Goal: Information Seeking & Learning: Learn about a topic

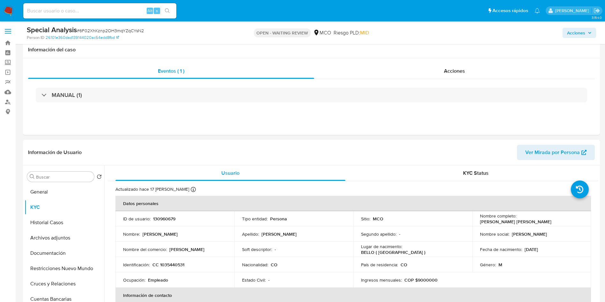
select select "10"
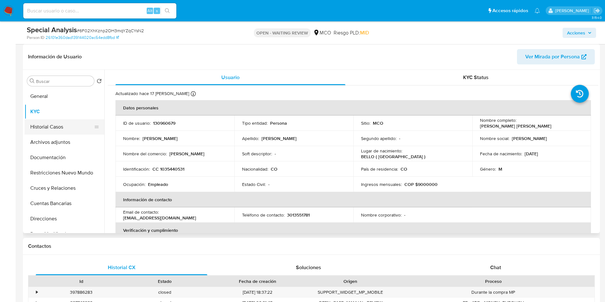
click at [39, 131] on button "Historial Casos" at bounding box center [62, 126] width 75 height 15
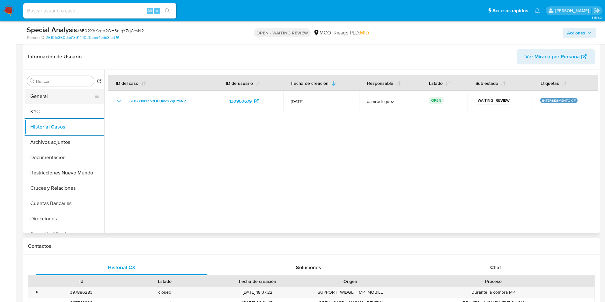
click at [59, 93] on button "General" at bounding box center [62, 96] width 75 height 15
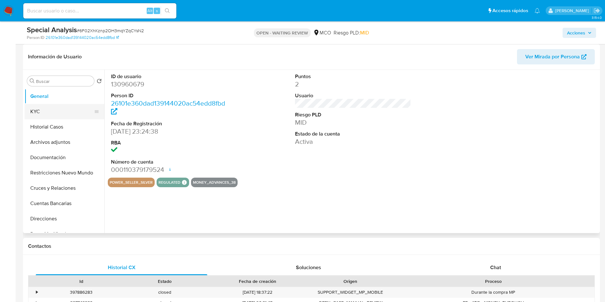
click at [56, 108] on button "KYC" at bounding box center [62, 111] width 75 height 15
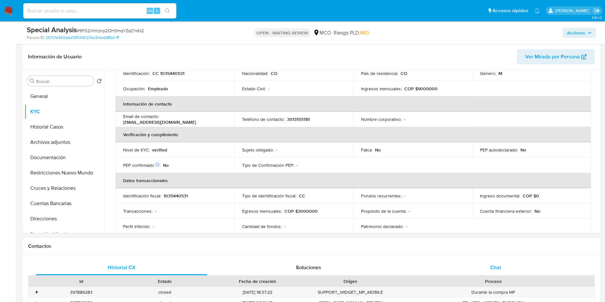
click at [474, 266] on div "Chat" at bounding box center [496, 267] width 172 height 15
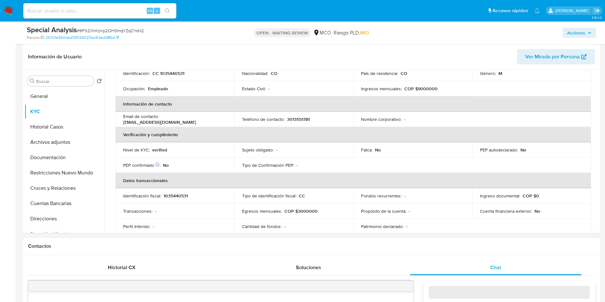
click at [371, 252] on div "Contactos" at bounding box center [311, 246] width 577 height 17
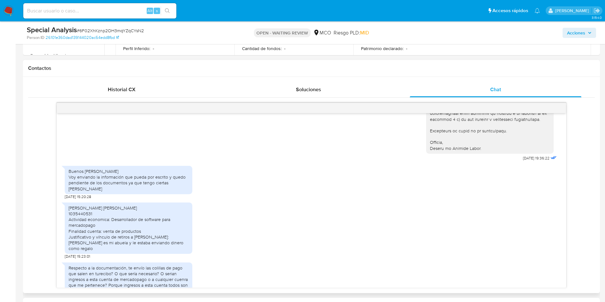
scroll to position [335, 0]
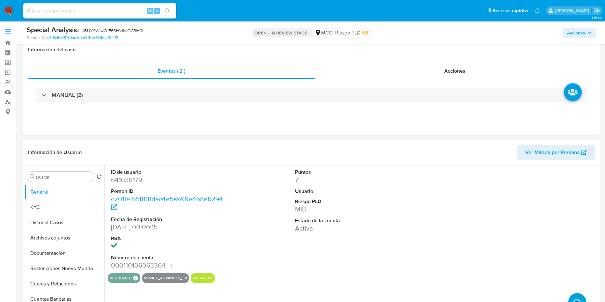
select select "10"
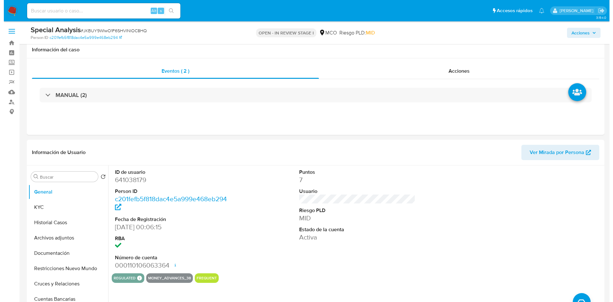
scroll to position [48, 0]
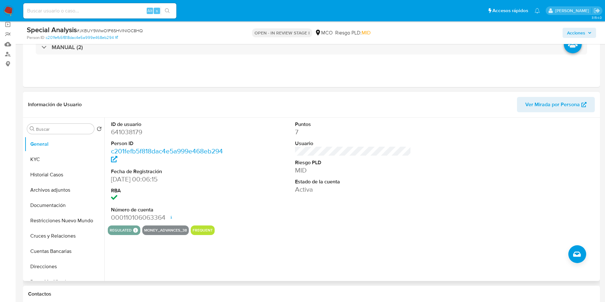
click at [280, 215] on div "ID de usuario 641038179 Person ID c201fefb5f818dac4e5a999e468eb294 Fecha de Reg…" at bounding box center [353, 172] width 491 height 108
click at [68, 191] on button "Archivos adjuntos" at bounding box center [62, 189] width 75 height 15
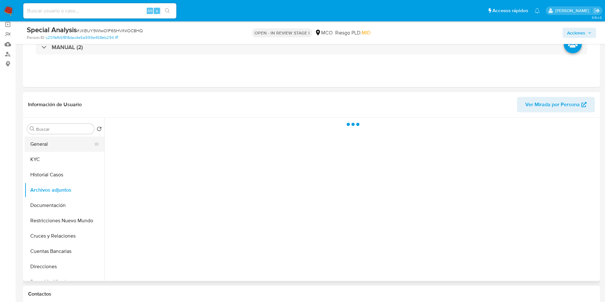
click at [72, 143] on button "General" at bounding box center [62, 144] width 75 height 15
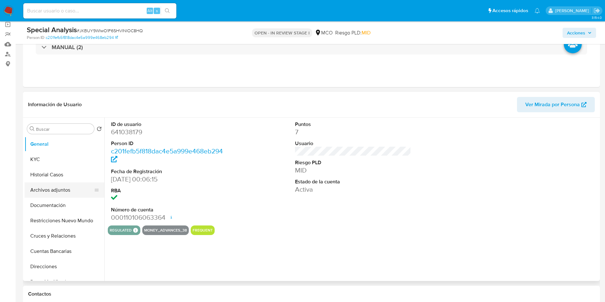
click at [70, 188] on button "Archivos adjuntos" at bounding box center [62, 189] width 75 height 15
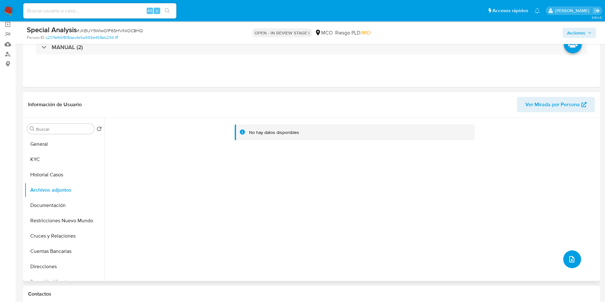
click at [564, 252] on button "upload-file" at bounding box center [572, 259] width 18 height 18
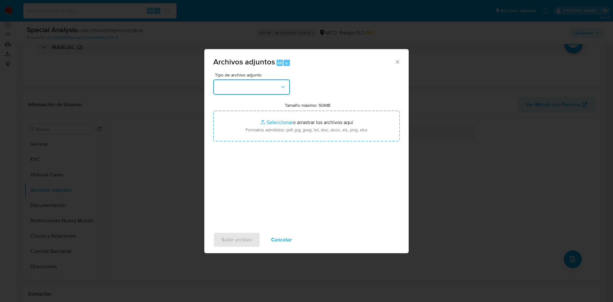
click at [242, 84] on button "button" at bounding box center [251, 86] width 77 height 15
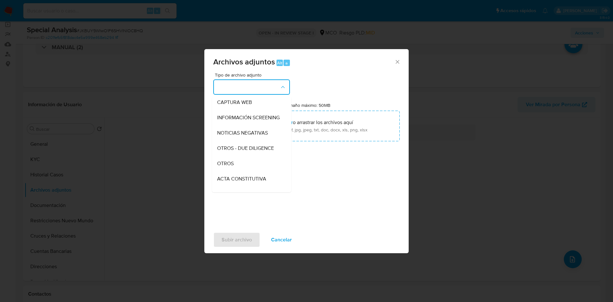
drag, startPoint x: 241, startPoint y: 168, endPoint x: 259, endPoint y: 157, distance: 20.7
click at [241, 168] on div "OTROS" at bounding box center [249, 163] width 65 height 15
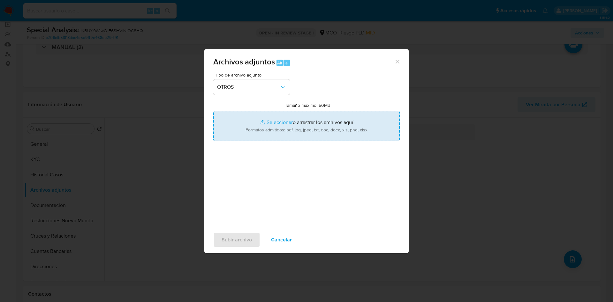
click at [288, 128] on input "Tamaño máximo: 50MB Seleccionar archivos" at bounding box center [306, 126] width 186 height 31
type input "C:\fakepath\641038179 - 13_08_2025.pdf"
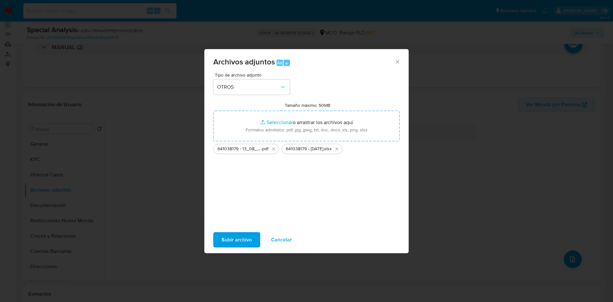
click at [236, 240] on span "Subir archivo" at bounding box center [236, 240] width 30 height 14
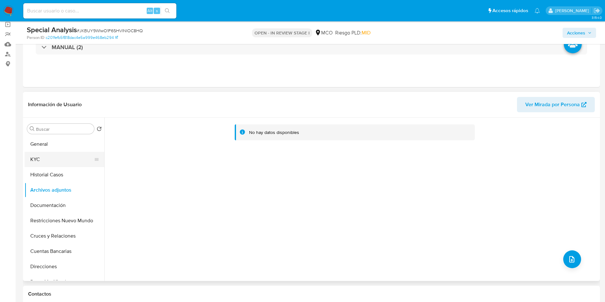
click at [40, 160] on button "KYC" at bounding box center [62, 159] width 75 height 15
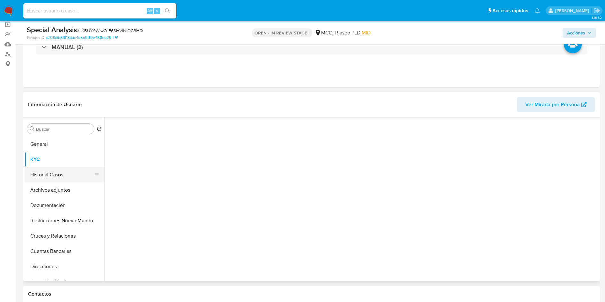
click at [69, 172] on button "Historial Casos" at bounding box center [62, 174] width 75 height 15
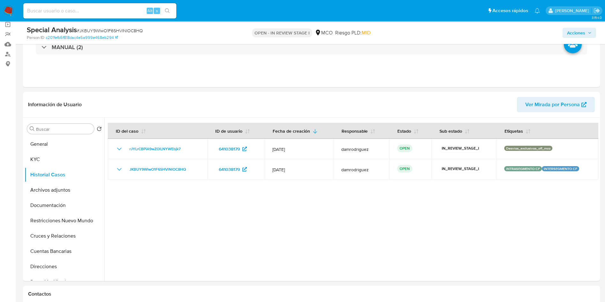
click at [13, 7] on img at bounding box center [8, 10] width 11 height 11
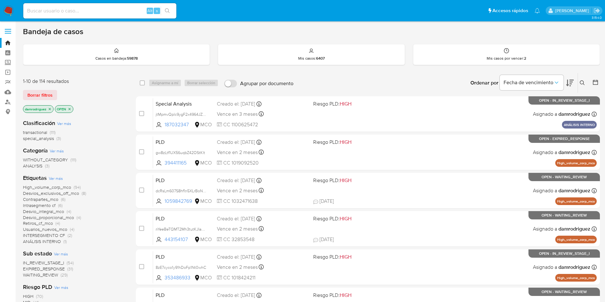
click at [106, 13] on input at bounding box center [99, 11] width 153 height 8
paste input "Zru0ubdq84OCo0ltgmn8iNxT"
type input "Zru0ubdq84OCo0ltgmn8iNxT"
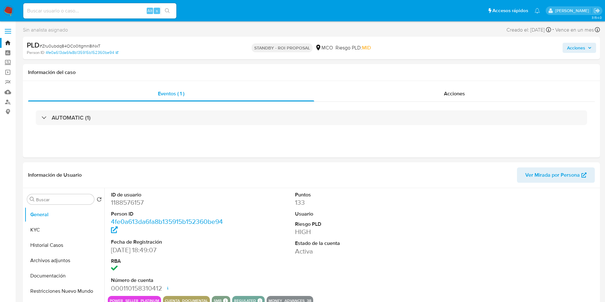
select select "10"
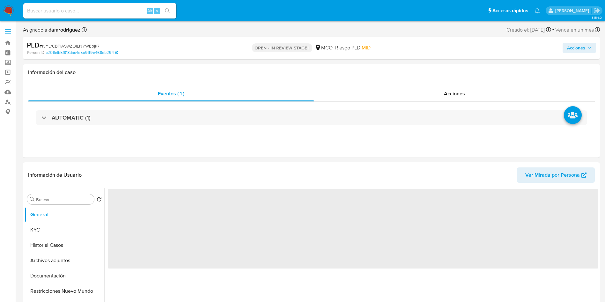
select select "10"
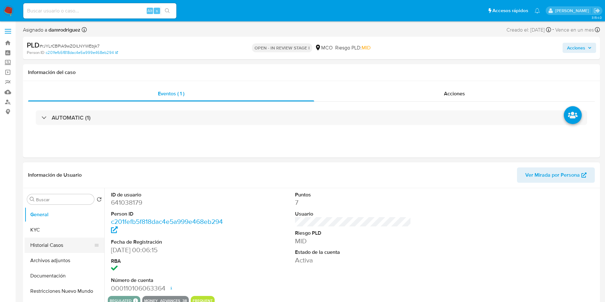
click at [52, 245] on button "Historial Casos" at bounding box center [62, 245] width 75 height 15
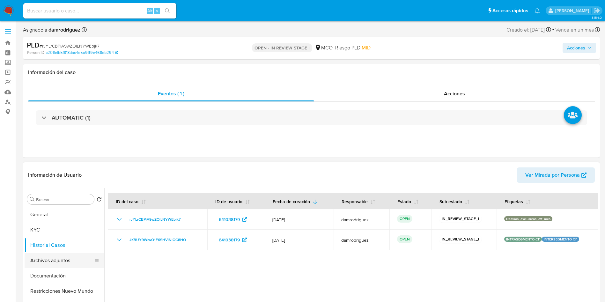
click at [57, 263] on button "Archivos adjuntos" at bounding box center [62, 260] width 75 height 15
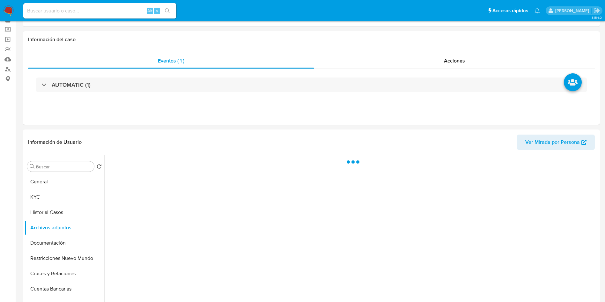
scroll to position [48, 0]
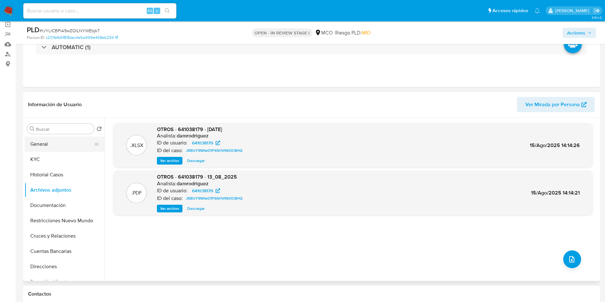
click at [37, 141] on button "General" at bounding box center [62, 144] width 75 height 15
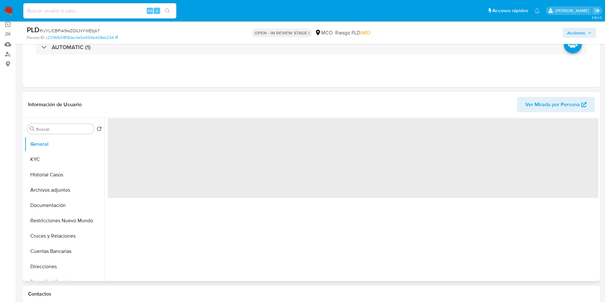
scroll to position [0, 0]
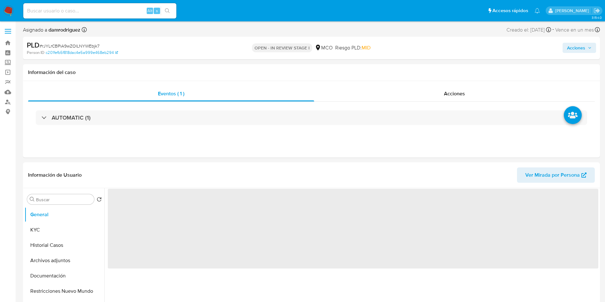
click at [575, 48] on span "Acciones" at bounding box center [576, 48] width 18 height 10
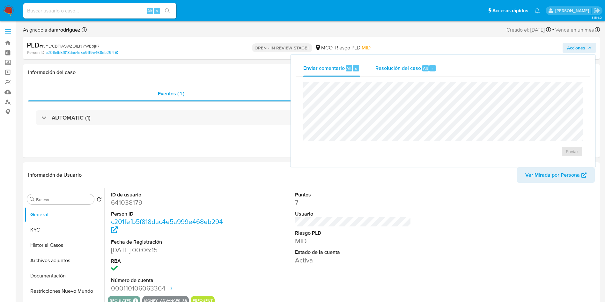
click at [387, 74] on div "Resolución del caso Alt r" at bounding box center [405, 68] width 61 height 17
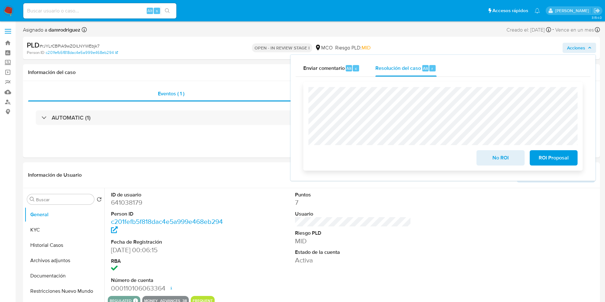
click at [566, 154] on span "ROI Proposal" at bounding box center [553, 158] width 31 height 14
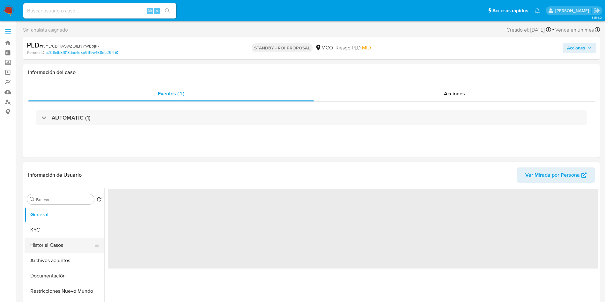
click at [53, 247] on button "Historial Casos" at bounding box center [62, 245] width 75 height 15
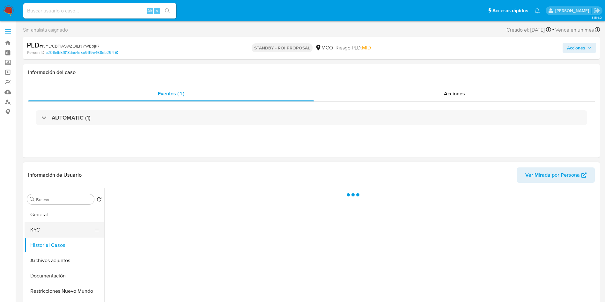
select select "10"
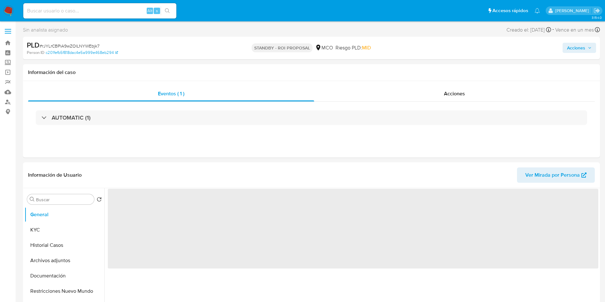
select select "10"
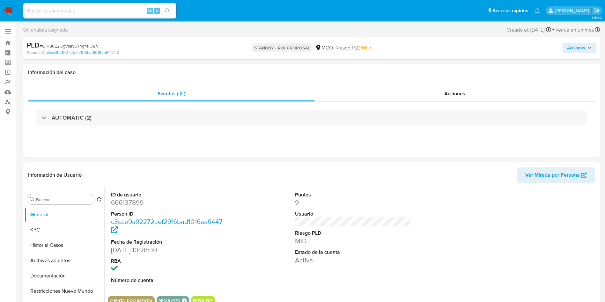
click at [4, 10] on img at bounding box center [8, 10] width 11 height 11
select select "10"
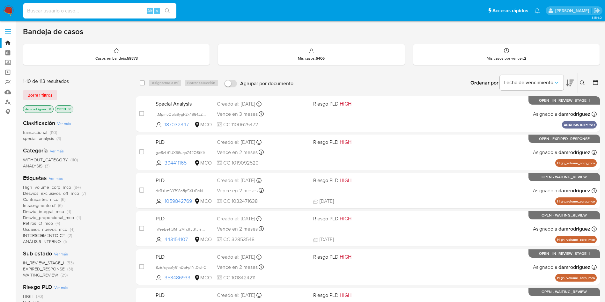
click at [89, 8] on input at bounding box center [99, 11] width 153 height 8
paste input "n20XYhAEYHHNJve3NMhnD73O"
type input "n20XYhAEYHHNJve3NMhnD73O"
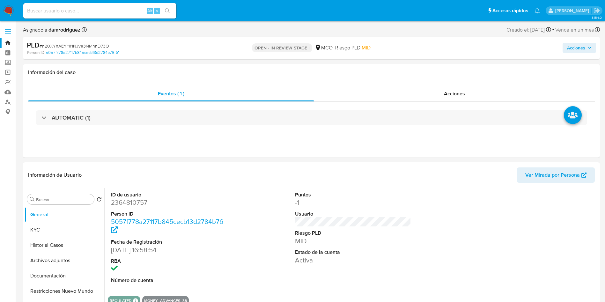
select select "10"
click at [126, 206] on dd "2364810757" at bounding box center [169, 202] width 116 height 9
copy dd "2364810757"
click at [47, 229] on button "KYC" at bounding box center [62, 229] width 75 height 15
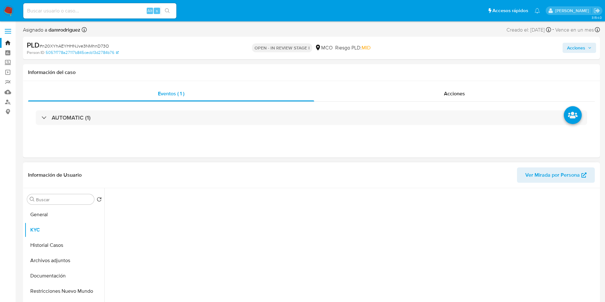
click at [198, 170] on header "Información de Usuario Ver Mirada por Persona" at bounding box center [311, 174] width 567 height 15
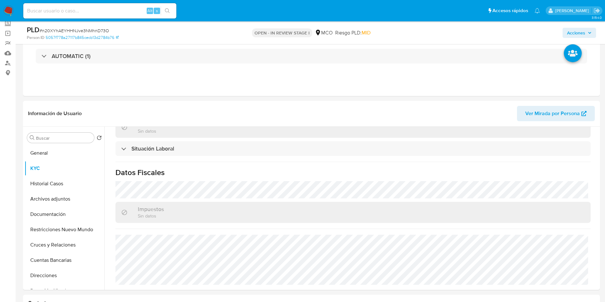
scroll to position [48, 0]
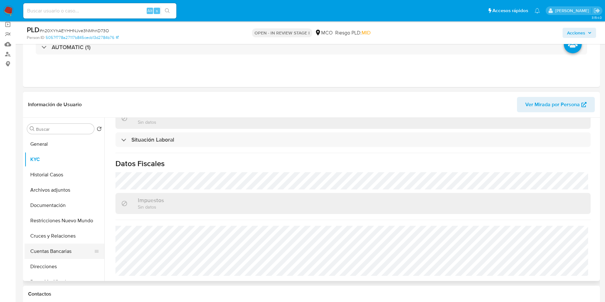
click at [59, 249] on button "Cuentas Bancarias" at bounding box center [62, 251] width 75 height 15
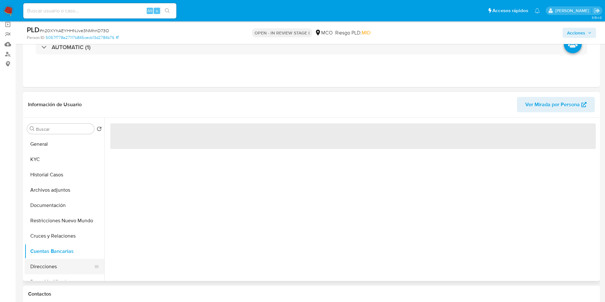
scroll to position [0, 0]
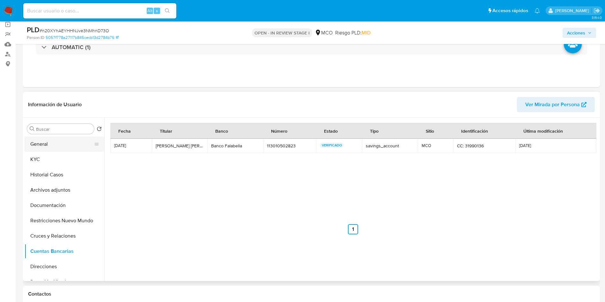
click at [44, 147] on button "General" at bounding box center [62, 144] width 75 height 15
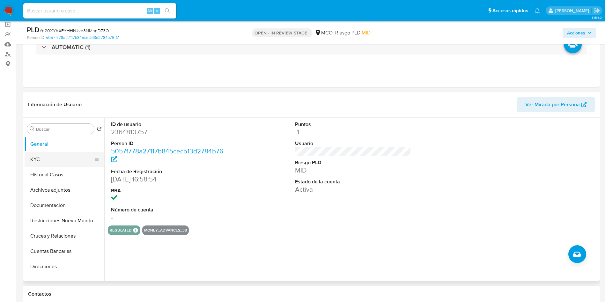
click at [48, 152] on button "KYC" at bounding box center [62, 159] width 75 height 15
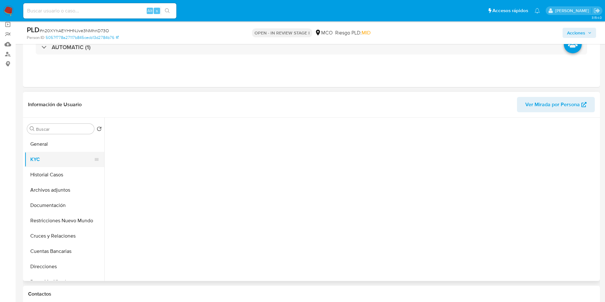
click at [47, 157] on button "KYC" at bounding box center [62, 159] width 75 height 15
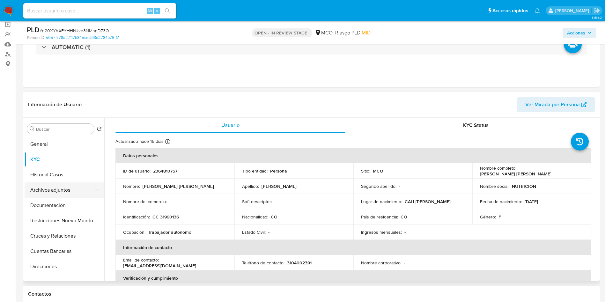
click at [81, 189] on button "Archivos adjuntos" at bounding box center [62, 189] width 75 height 15
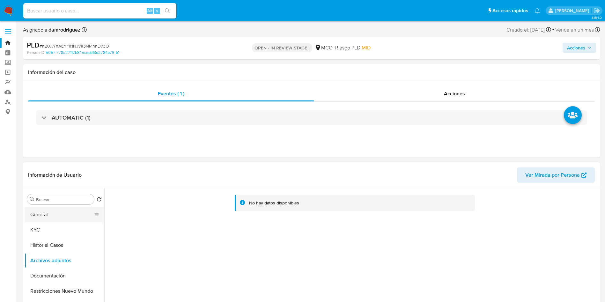
click at [52, 221] on button "General" at bounding box center [62, 214] width 75 height 15
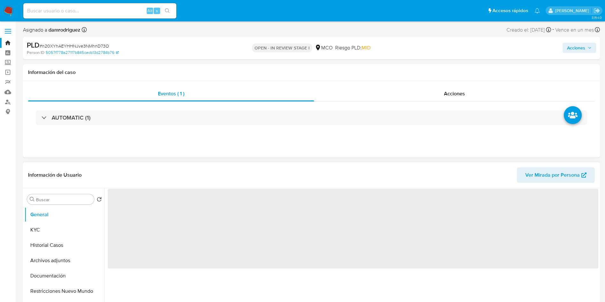
click at [137, 174] on header "Información de Usuario Ver Mirada por Persona" at bounding box center [311, 174] width 567 height 15
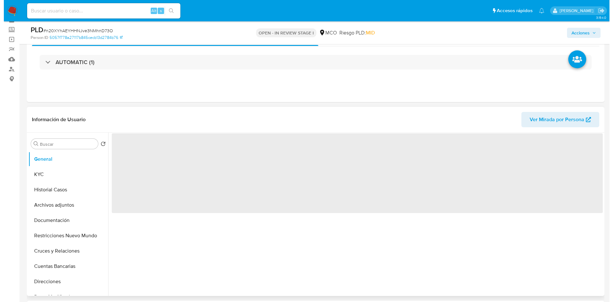
scroll to position [48, 0]
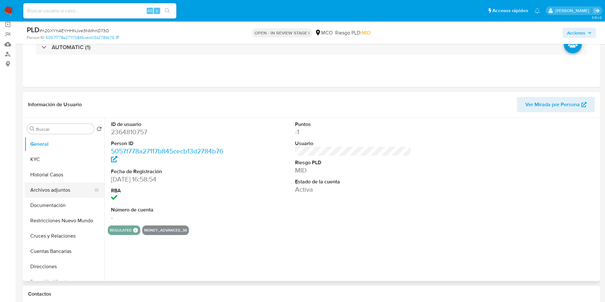
click at [56, 192] on button "Archivos adjuntos" at bounding box center [62, 189] width 75 height 15
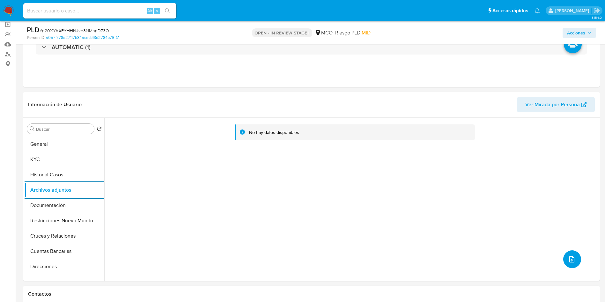
click at [575, 260] on button "upload-file" at bounding box center [572, 259] width 18 height 18
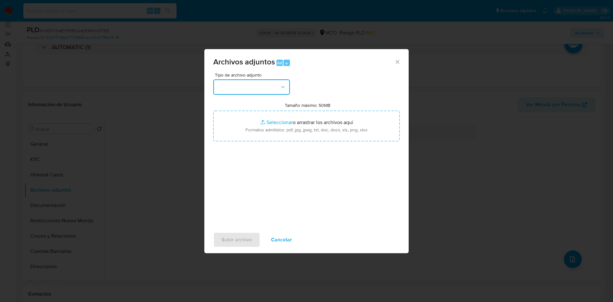
click at [244, 85] on button "button" at bounding box center [251, 86] width 77 height 15
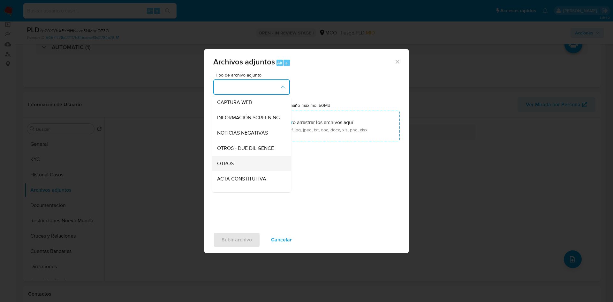
click at [240, 164] on div "OTROS" at bounding box center [249, 163] width 65 height 15
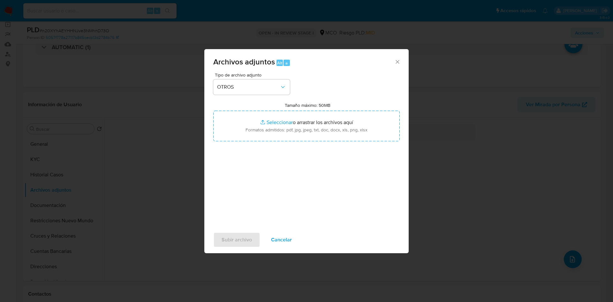
click at [245, 149] on div "Tipo de archivo adjunto OTROS Tamaño máximo: 50MB Seleccionar archivos Seleccio…" at bounding box center [306, 148] width 186 height 151
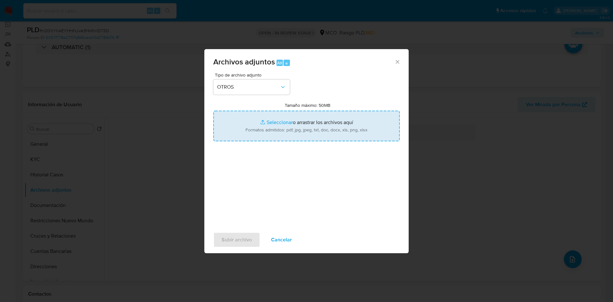
click at [247, 132] on input "Tamaño máximo: 50MB Seleccionar archivos" at bounding box center [306, 126] width 186 height 31
type input "C:\fakepath\2364810757 - 15_08_2025.pdf"
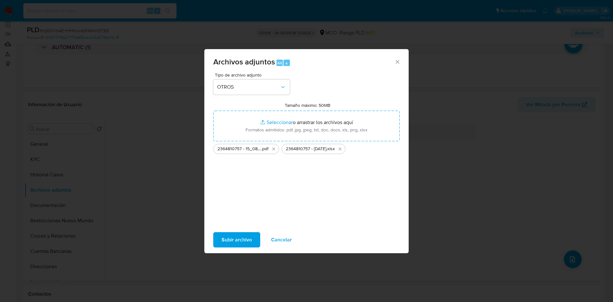
click at [237, 238] on span "Subir archivo" at bounding box center [236, 240] width 30 height 14
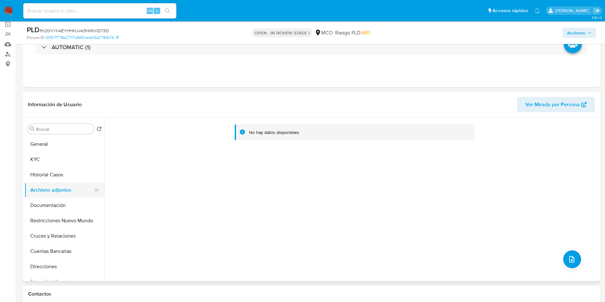
click at [54, 176] on button "Historial Casos" at bounding box center [65, 174] width 80 height 15
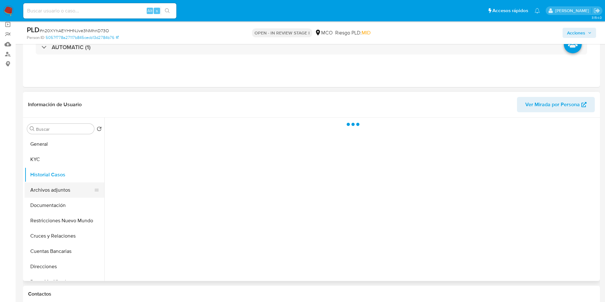
click at [55, 189] on button "Archivos adjuntos" at bounding box center [62, 189] width 75 height 15
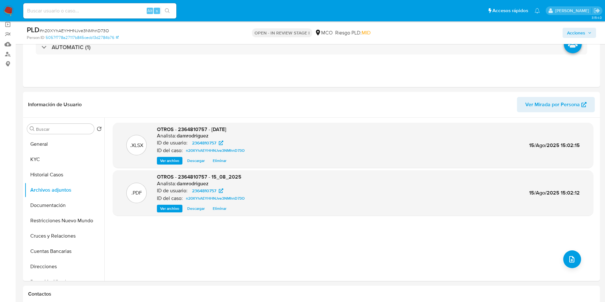
click at [588, 31] on icon "button" at bounding box center [590, 33] width 4 height 4
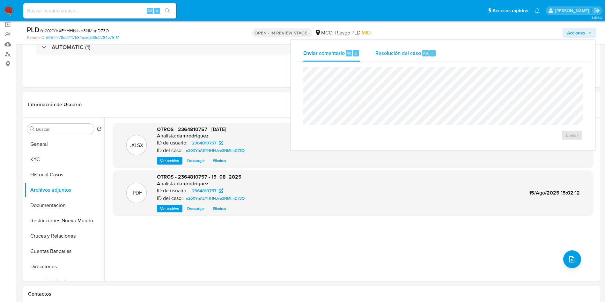
click at [414, 56] on span "Resolución del caso" at bounding box center [398, 52] width 46 height 7
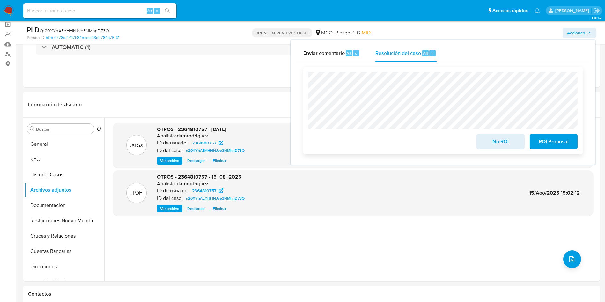
click at [494, 142] on span "No ROI" at bounding box center [500, 142] width 31 height 14
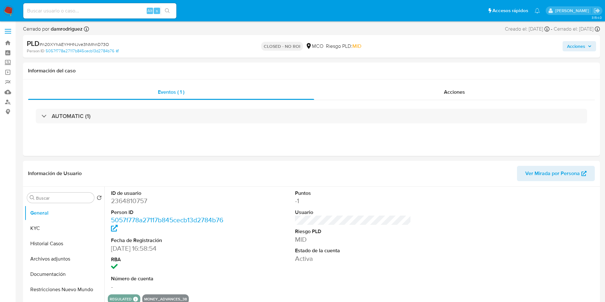
select select "10"
click at [9, 9] on img at bounding box center [8, 10] width 11 height 11
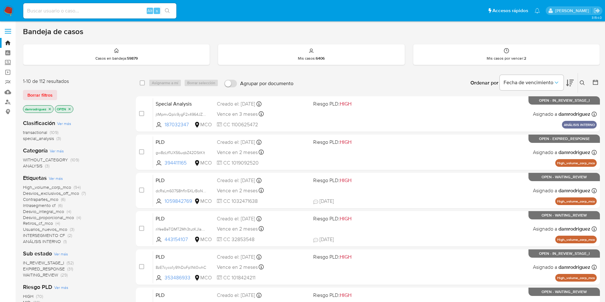
click at [122, 10] on input at bounding box center [99, 11] width 153 height 8
paste input "LEORTIZ000"
type input "LEORTIZ000"
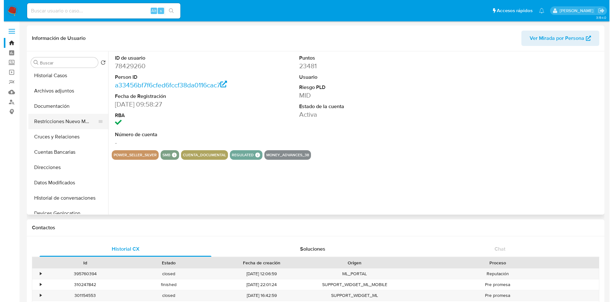
scroll to position [48, 0]
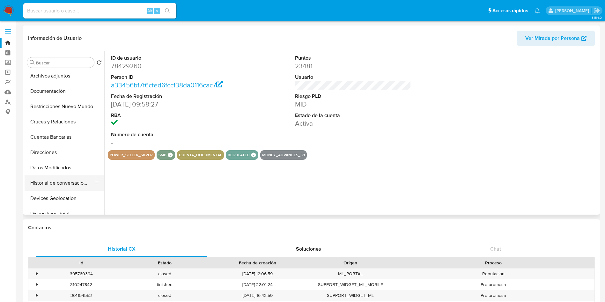
click at [72, 185] on button "Historial de conversaciones" at bounding box center [62, 182] width 75 height 15
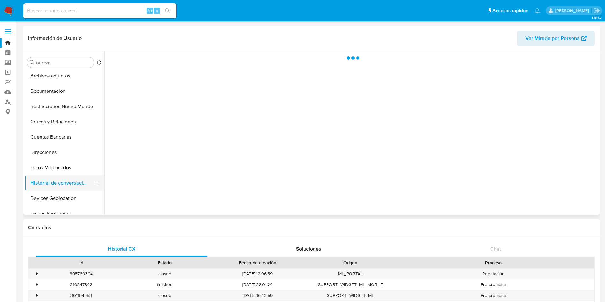
select select "10"
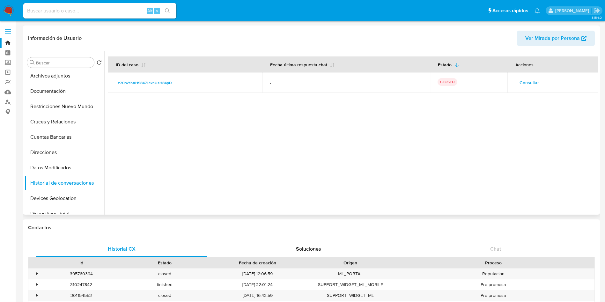
click at [531, 83] on span "Consultar" at bounding box center [529, 82] width 19 height 9
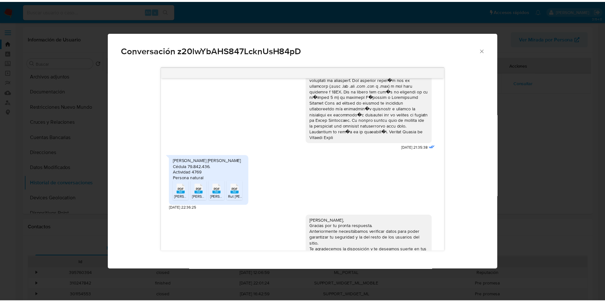
scroll to position [96, 0]
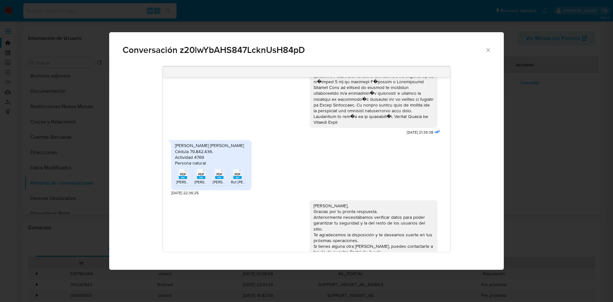
click at [84, 256] on div "Conversación z20lwYbAHS847LcknUsH84pD [DATE] 21:35:38 [PERSON_NAME] [PERSON_NAM…" at bounding box center [306, 151] width 613 height 302
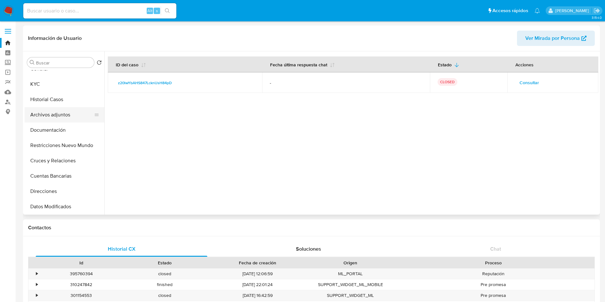
scroll to position [0, 0]
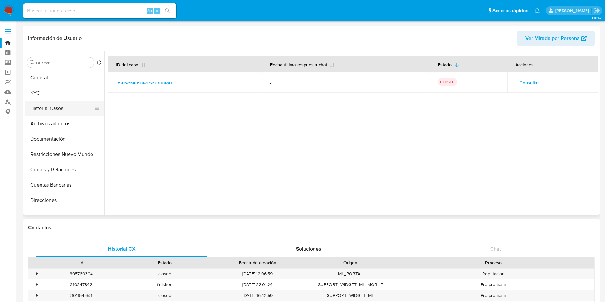
click at [53, 110] on button "Historial Casos" at bounding box center [62, 108] width 75 height 15
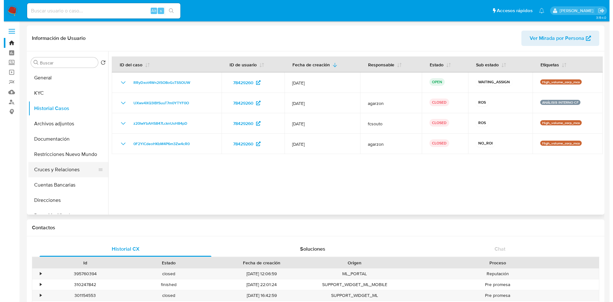
scroll to position [48, 0]
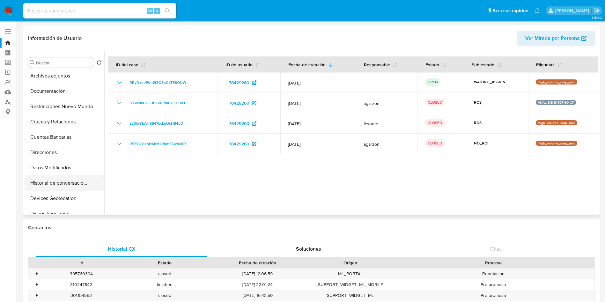
click at [72, 184] on button "Historial de conversaciones" at bounding box center [62, 182] width 75 height 15
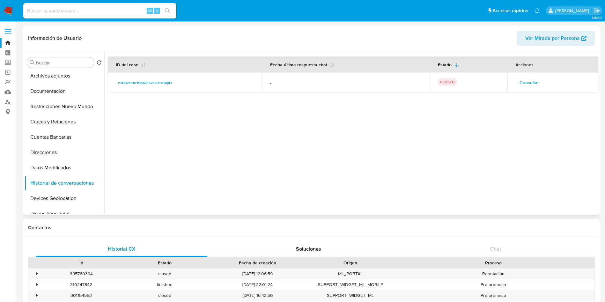
click at [527, 84] on span "Consultar" at bounding box center [529, 82] width 19 height 9
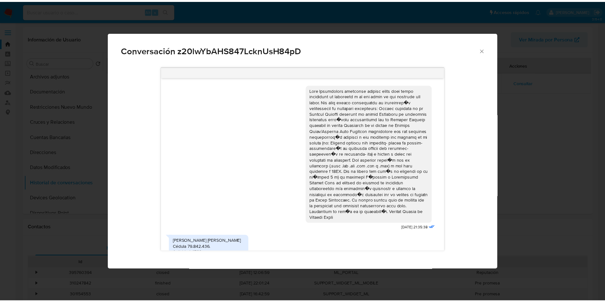
scroll to position [114, 0]
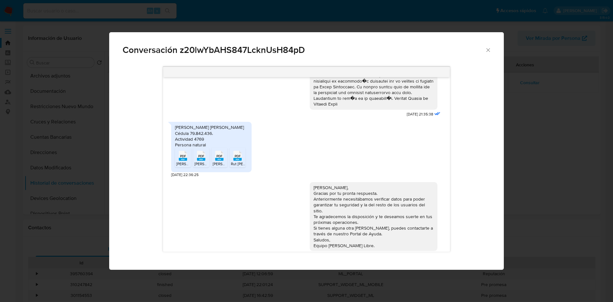
click at [251, 285] on div "Conversación z20lwYbAHS847LcknUsH84pD [DATE] 21:35:38 [PERSON_NAME] [PERSON_NAM…" at bounding box center [306, 151] width 613 height 302
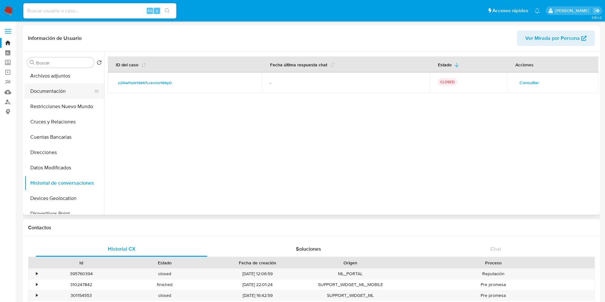
click at [51, 94] on button "Documentación" at bounding box center [62, 91] width 75 height 15
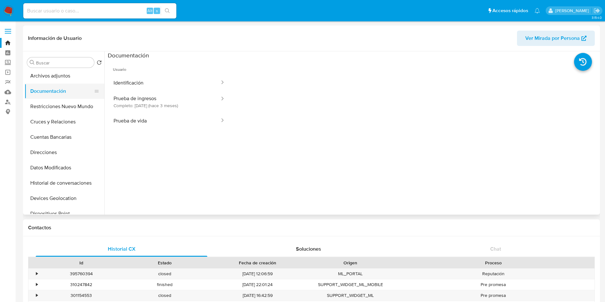
scroll to position [0, 0]
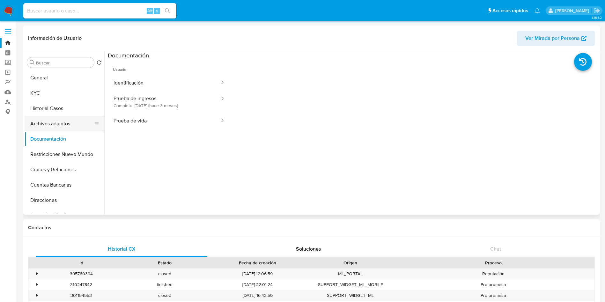
click at [62, 122] on button "Archivos adjuntos" at bounding box center [62, 123] width 75 height 15
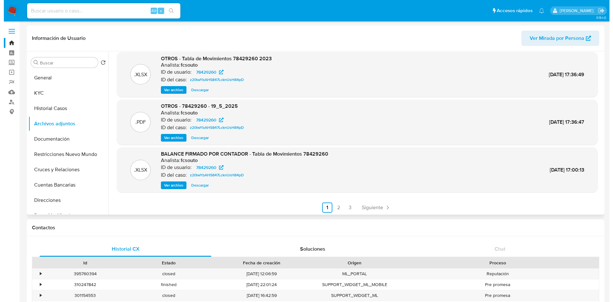
scroll to position [54, 0]
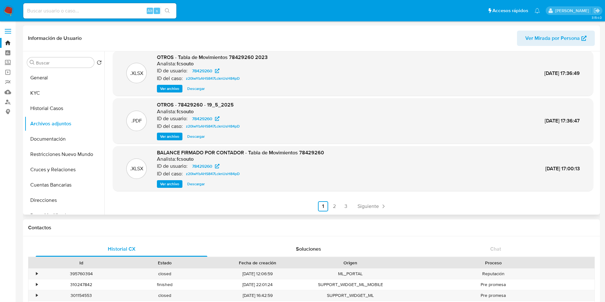
click at [169, 183] on span "Ver archivo" at bounding box center [169, 184] width 19 height 6
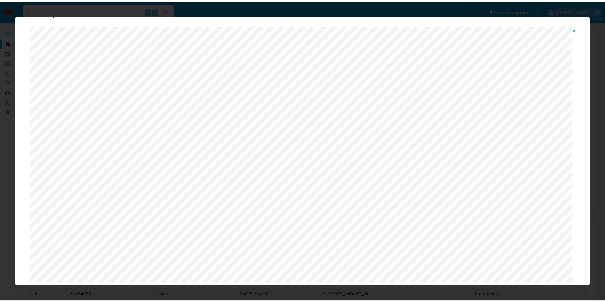
scroll to position [0, 0]
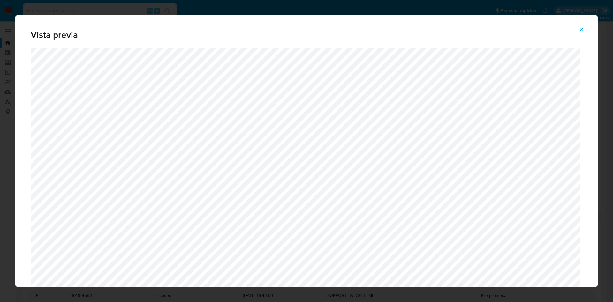
click at [0, 167] on div "Vista previa" at bounding box center [306, 151] width 613 height 302
click at [9, 153] on div "Vista previa" at bounding box center [306, 151] width 613 height 302
click at [578, 28] on button "Attachment preview" at bounding box center [581, 29] width 14 height 10
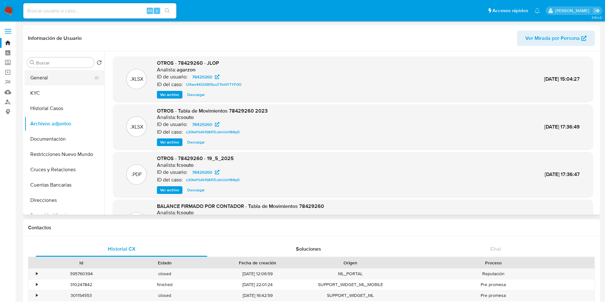
click at [42, 77] on button "General" at bounding box center [62, 77] width 75 height 15
